Goal: Find specific page/section: Find specific page/section

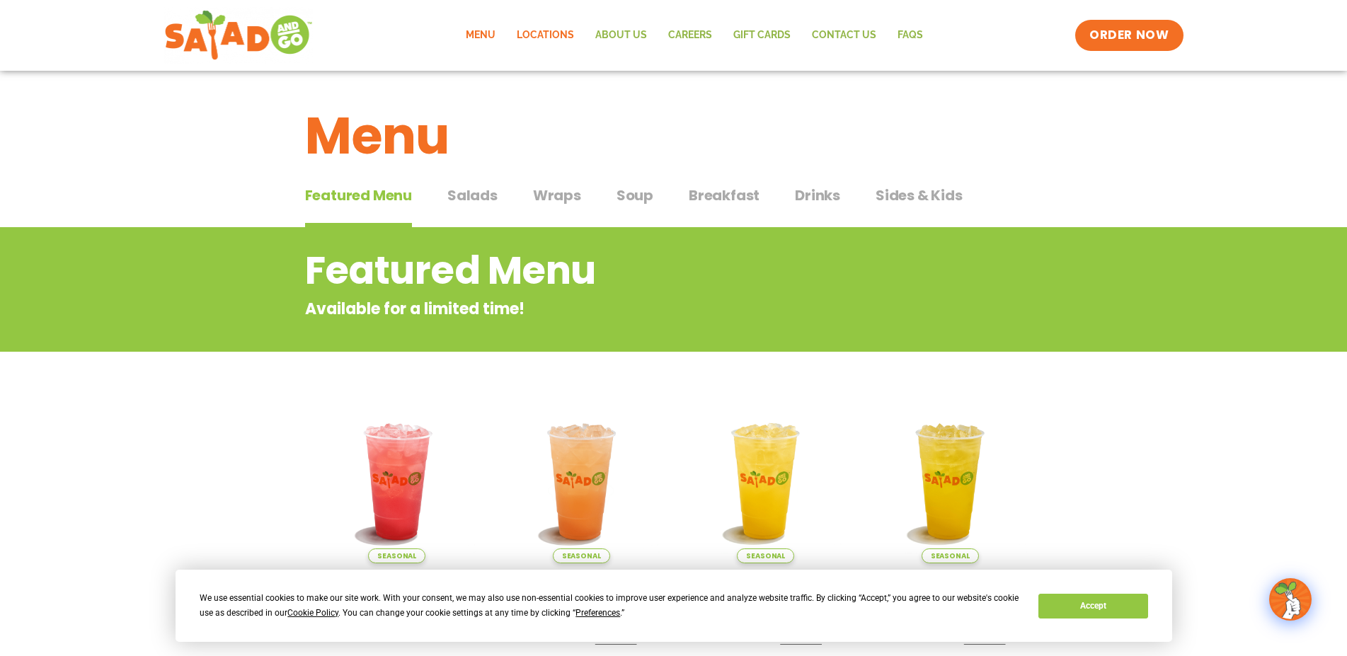
click at [549, 30] on link "Locations" at bounding box center [545, 35] width 79 height 33
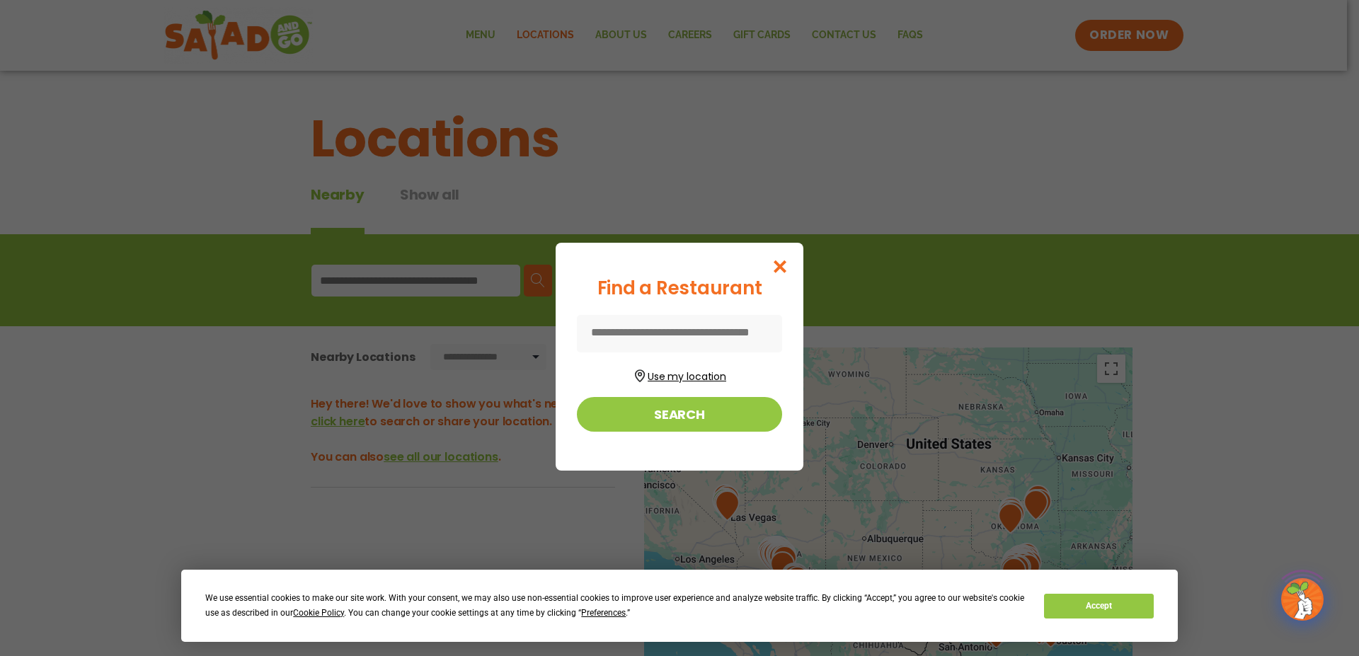
click at [692, 377] on button "Use my location" at bounding box center [679, 374] width 205 height 19
click at [700, 418] on button "Search" at bounding box center [679, 414] width 205 height 35
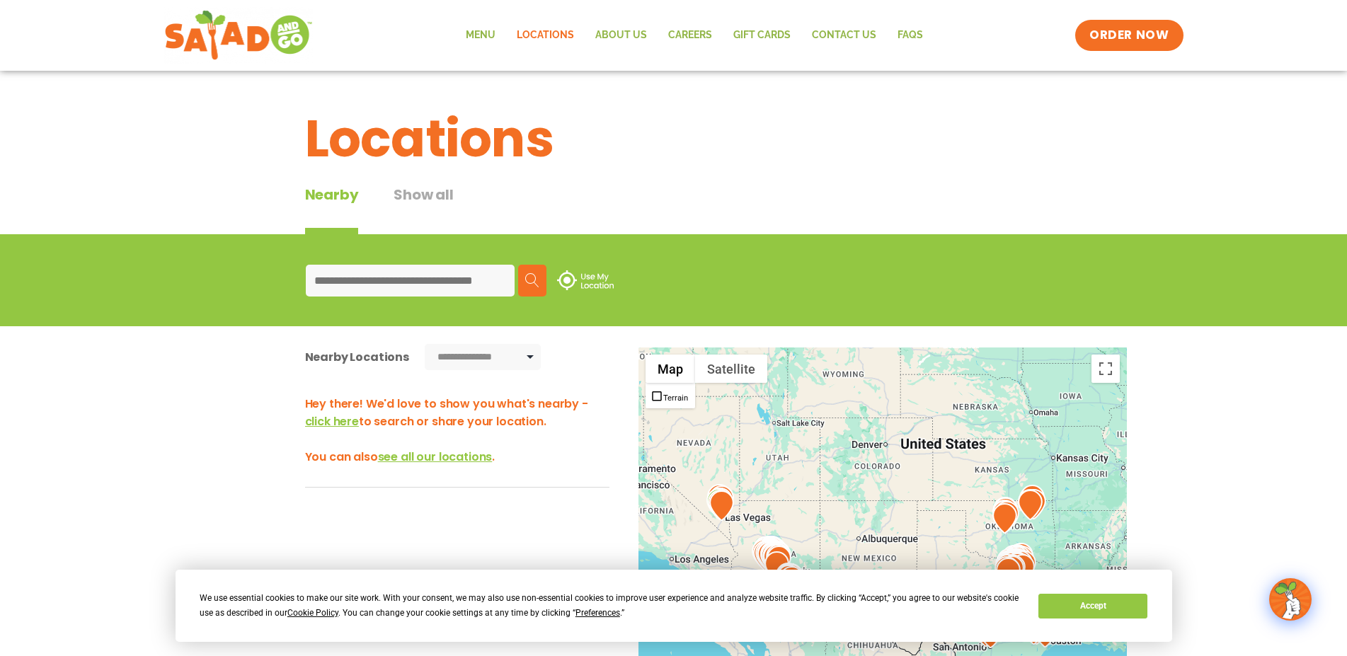
click at [442, 276] on input at bounding box center [410, 281] width 209 height 32
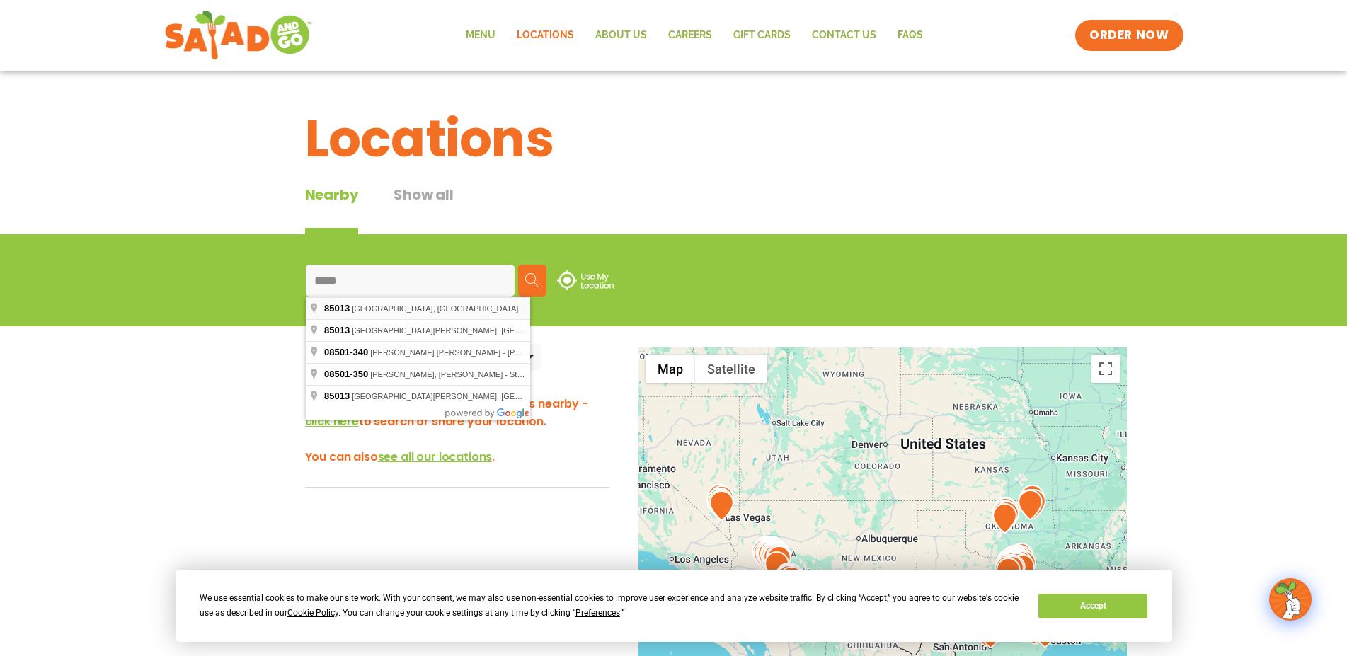
type input "**********"
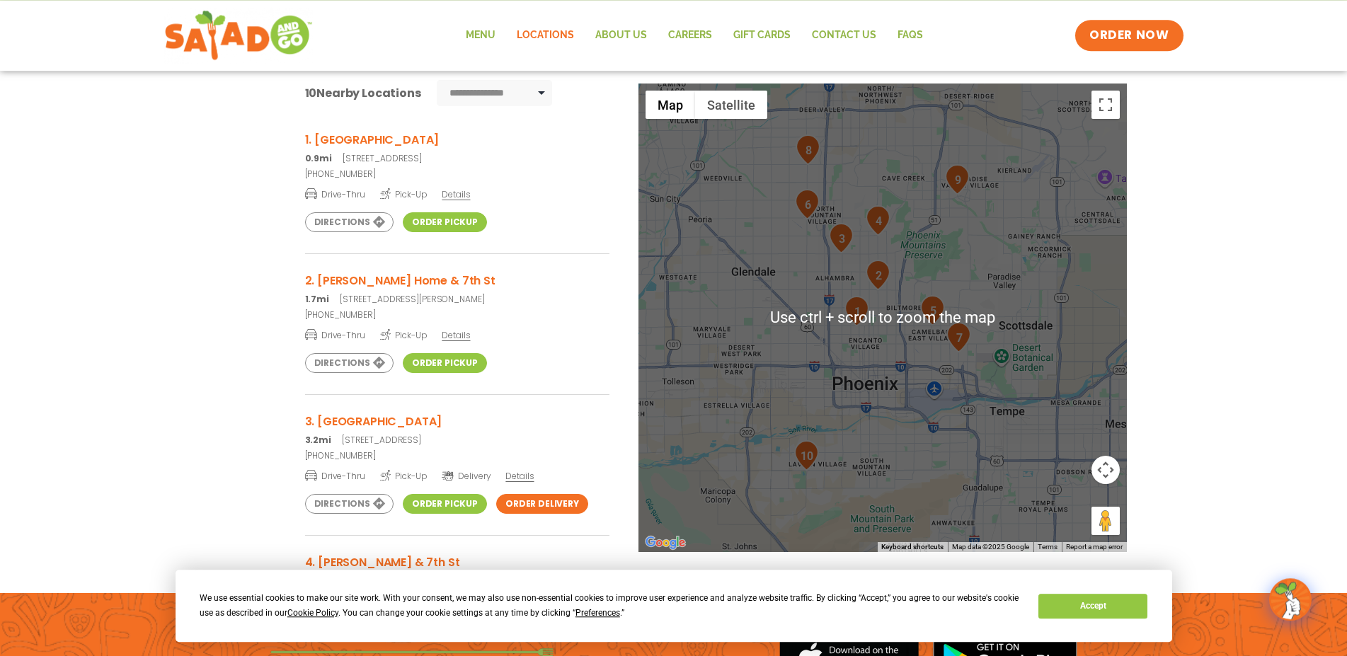
scroll to position [289, 0]
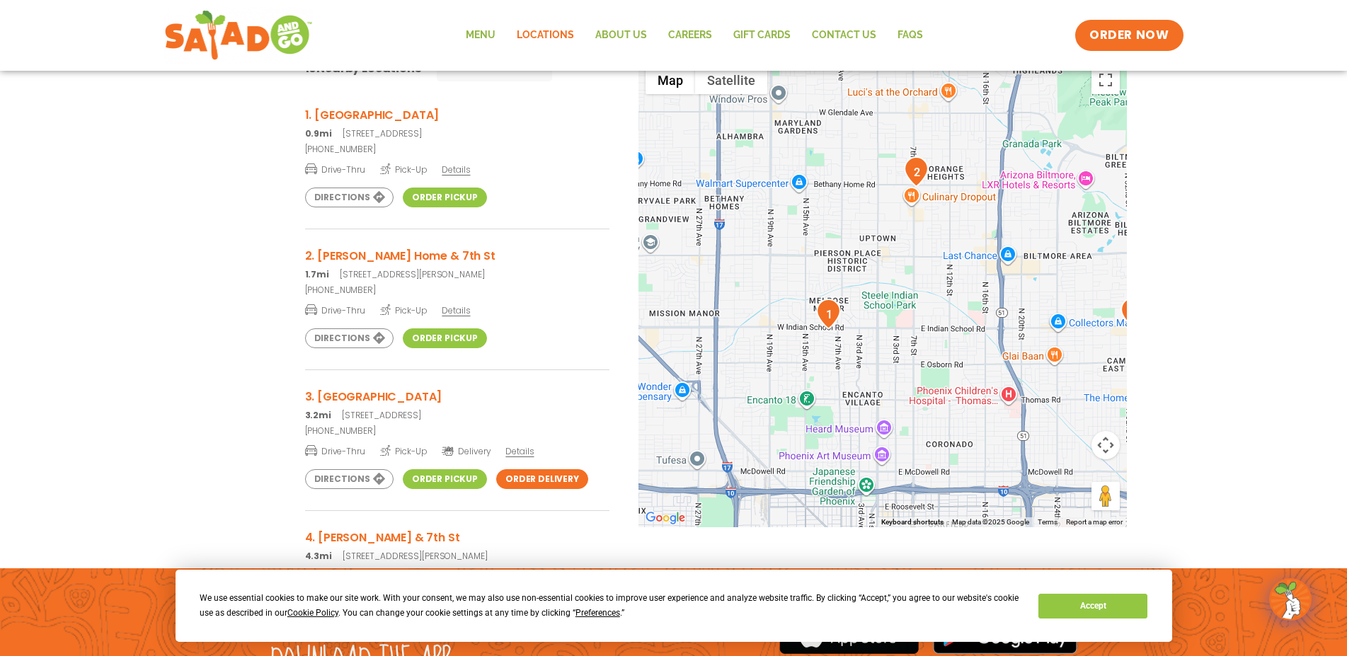
drag, startPoint x: 835, startPoint y: 353, endPoint x: 896, endPoint y: 379, distance: 66.0
click at [896, 379] on div at bounding box center [882, 293] width 488 height 469
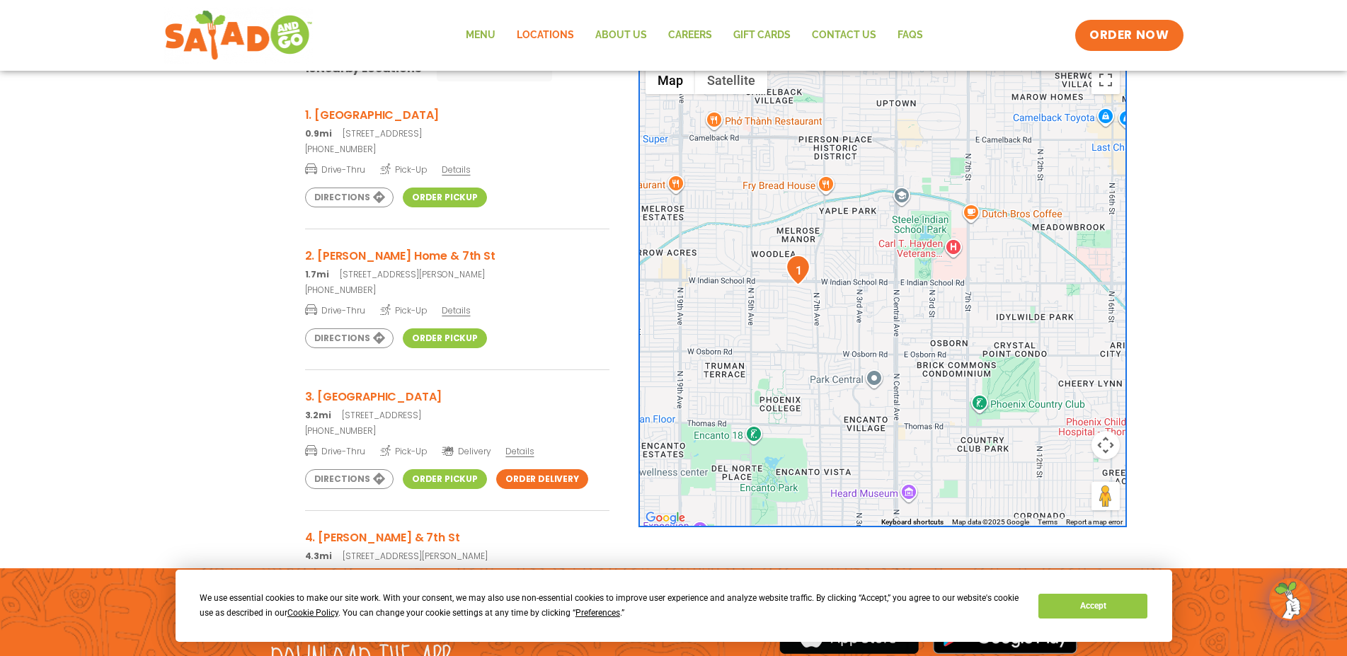
click at [798, 273] on img "1" at bounding box center [798, 270] width 25 height 30
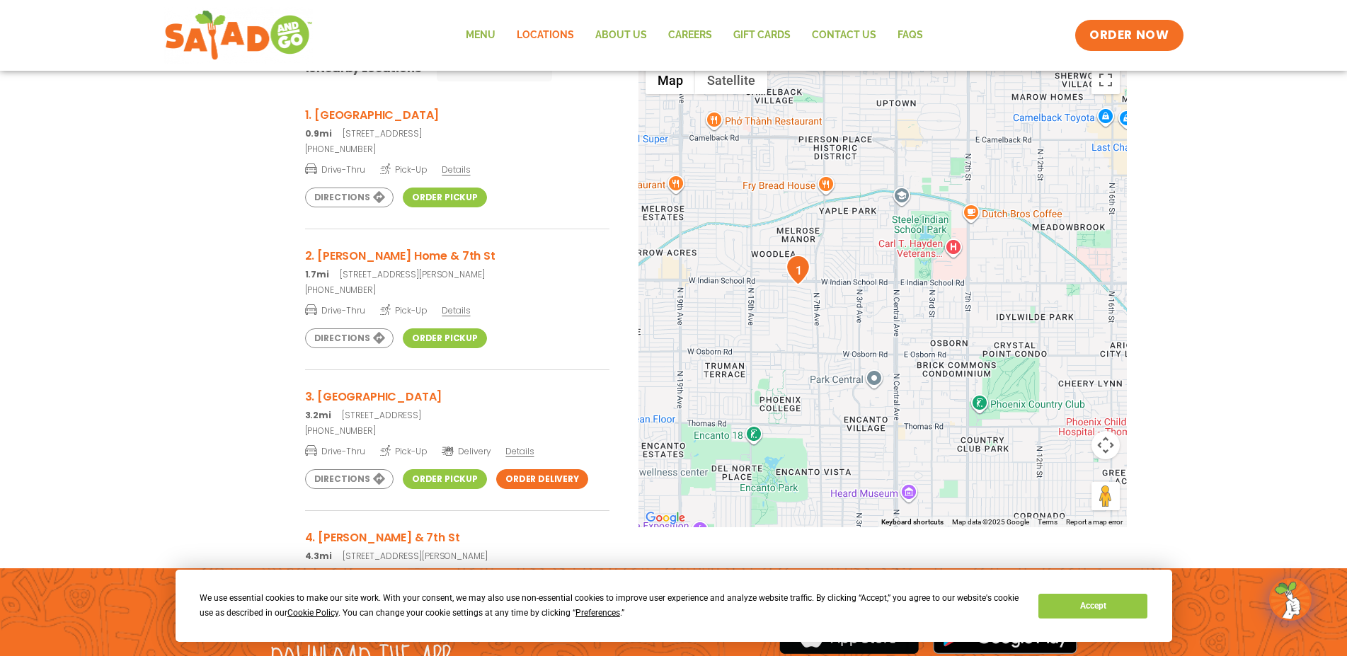
click at [443, 200] on link "Order Pickup" at bounding box center [445, 198] width 84 height 20
